Goal: Navigation & Orientation: Understand site structure

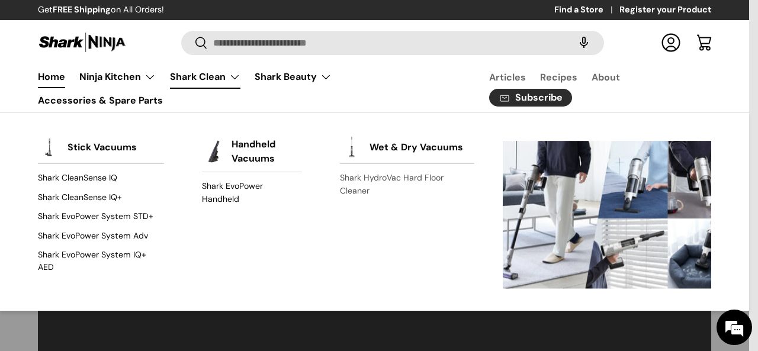
click at [386, 177] on link "Shark HydroVac Hard Floor Cleaner" at bounding box center [407, 184] width 135 height 31
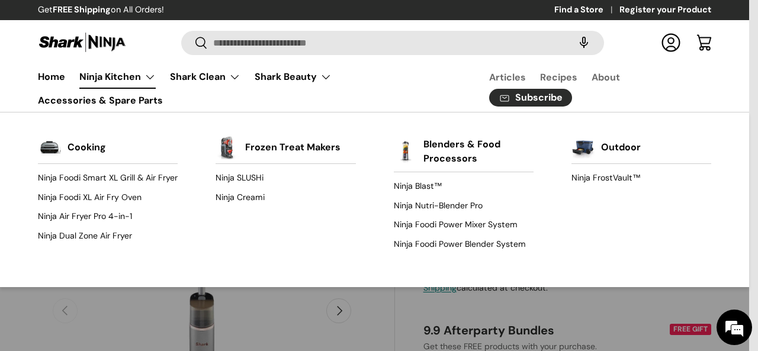
click at [131, 81] on link "Ninja Kitchen" at bounding box center [117, 77] width 76 height 24
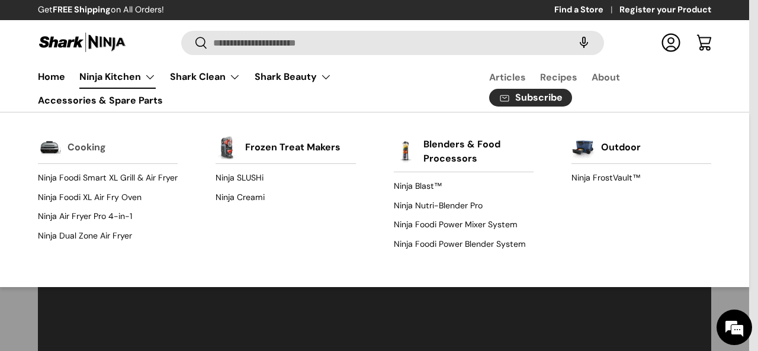
click at [86, 147] on link "Cooking" at bounding box center [86, 147] width 38 height 26
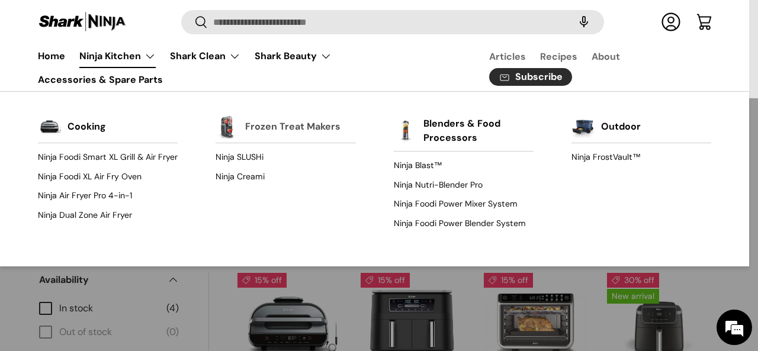
click at [272, 131] on link "Frozen Treat Makers" at bounding box center [292, 127] width 95 height 26
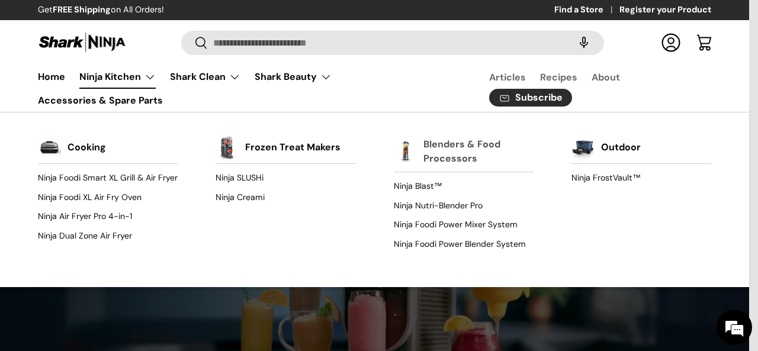
click at [431, 159] on link "Blenders & Food Processors" at bounding box center [478, 151] width 110 height 40
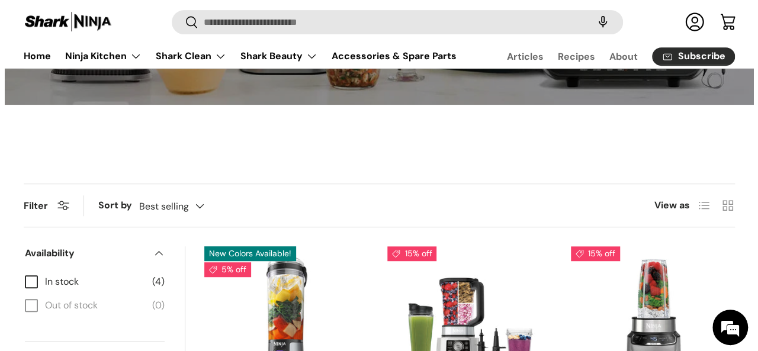
scroll to position [244, 0]
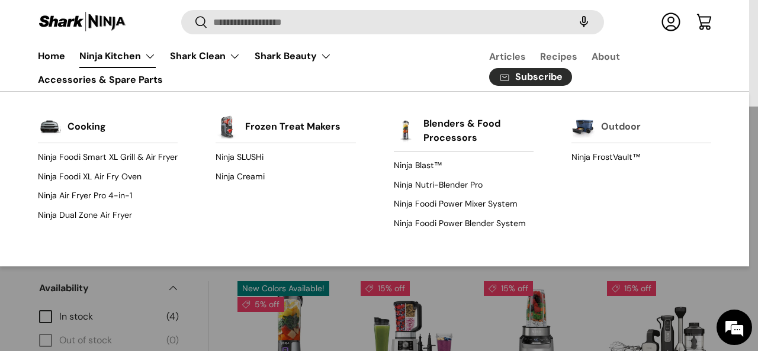
click at [616, 126] on link "Outdoor" at bounding box center [621, 127] width 40 height 26
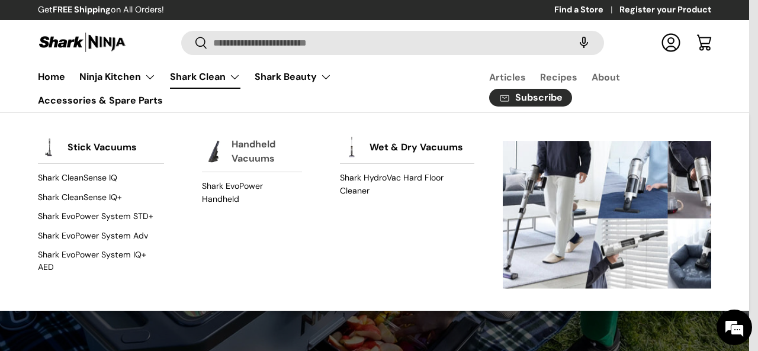
click at [239, 156] on link "Handheld Vacuums" at bounding box center [266, 151] width 70 height 40
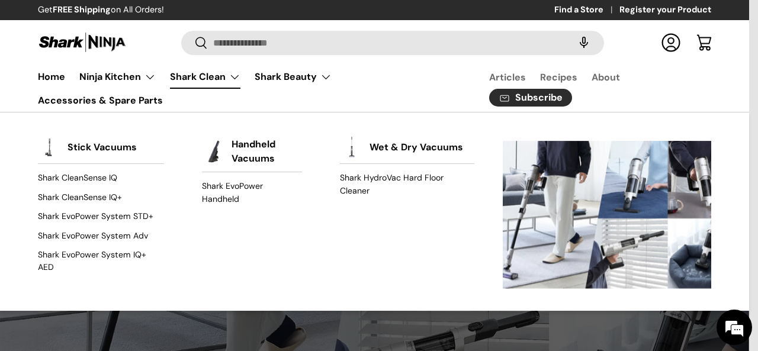
click at [194, 75] on link "Shark Clean" at bounding box center [205, 77] width 70 height 24
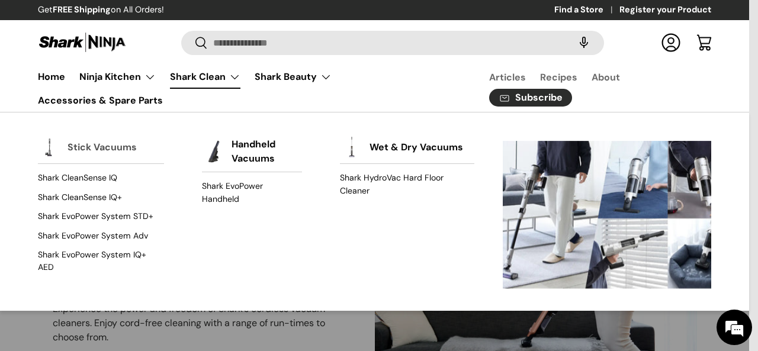
click at [102, 151] on link "Stick Vacuums" at bounding box center [101, 147] width 69 height 26
